Goal: Information Seeking & Learning: Learn about a topic

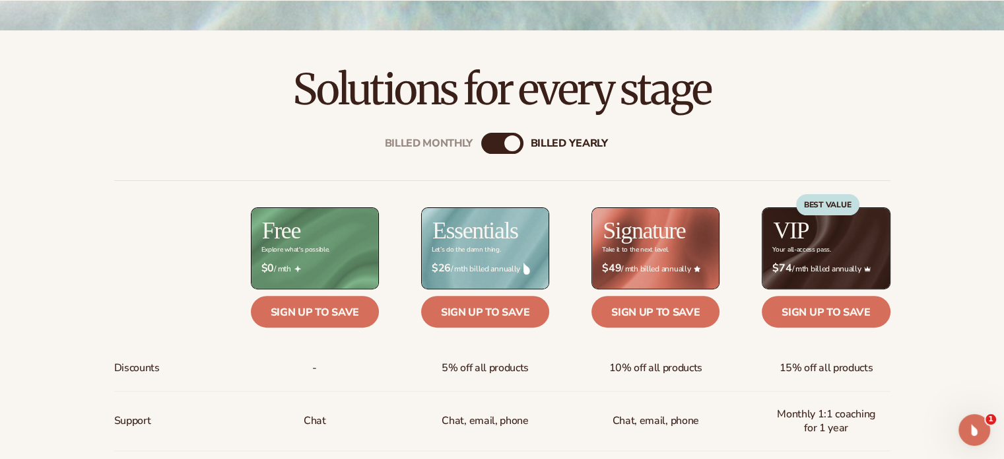
scroll to position [396, 0]
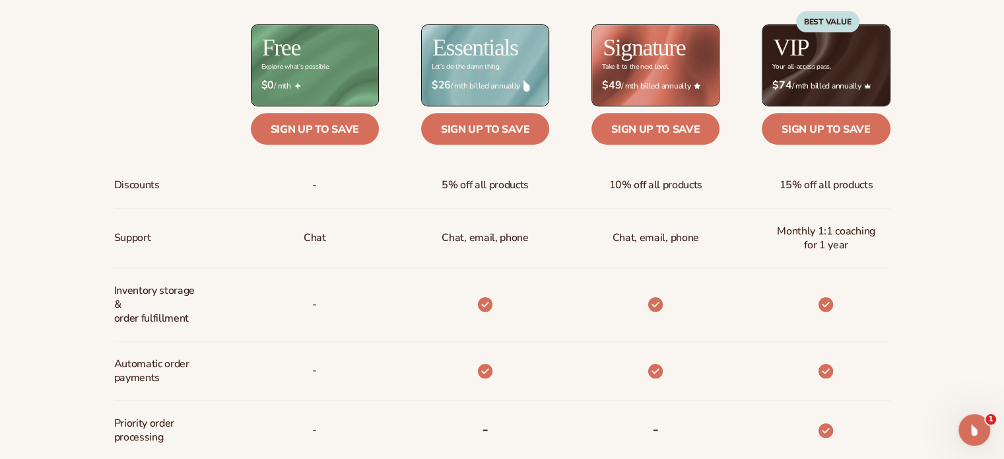
scroll to position [580, 0]
